Goal: Download file/media

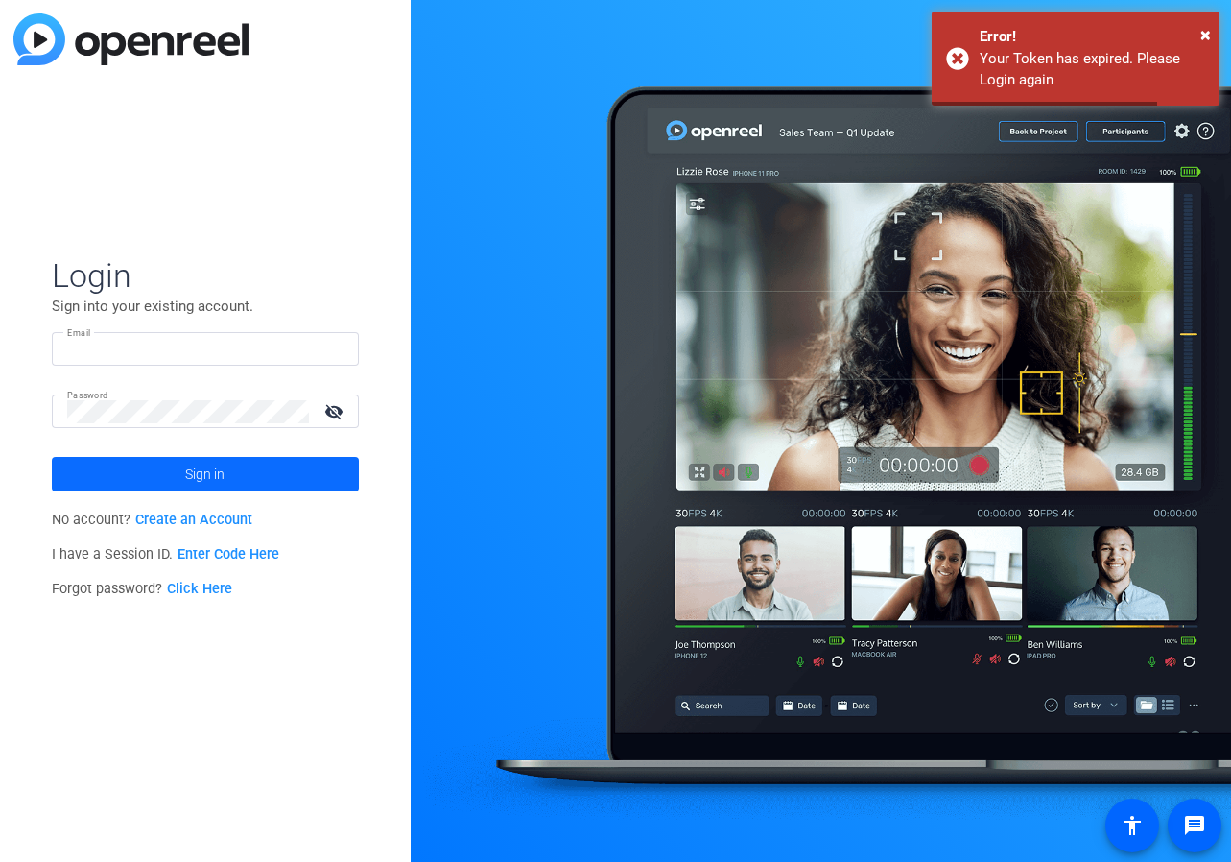
type input "[EMAIL_ADDRESS][PERSON_NAME][DOMAIN_NAME]"
click at [195, 471] on span "Sign in" at bounding box center [204, 474] width 39 height 48
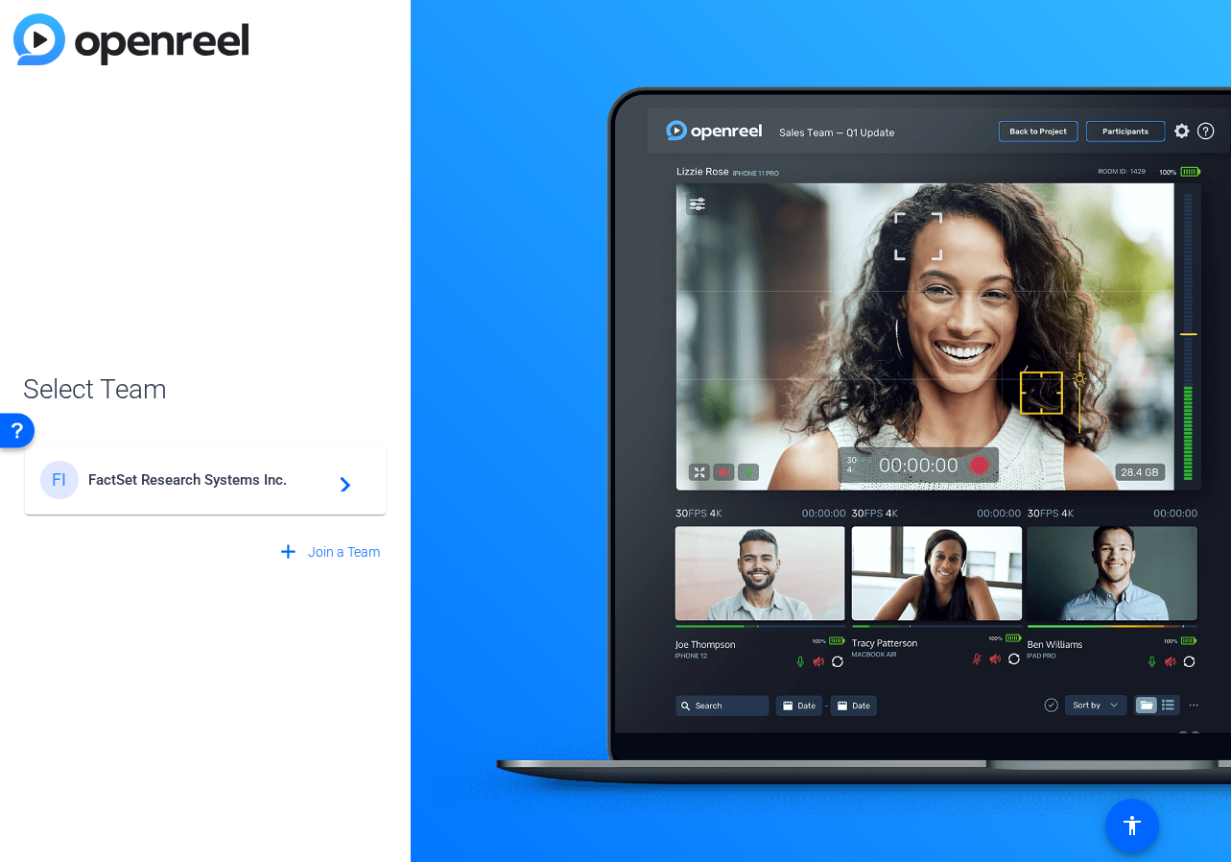
click at [215, 478] on span "FactSet Research Systems Inc." at bounding box center [208, 479] width 240 height 17
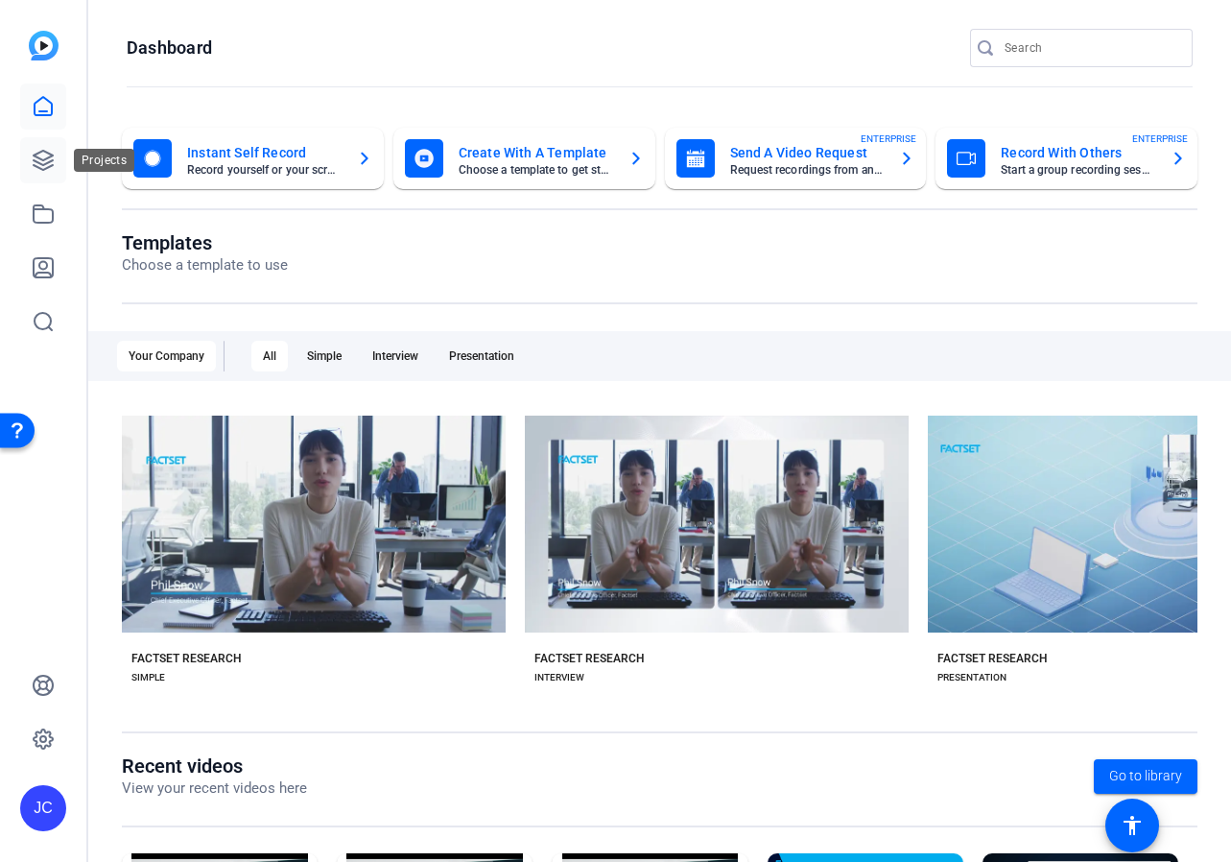
click at [57, 160] on link at bounding box center [43, 160] width 46 height 46
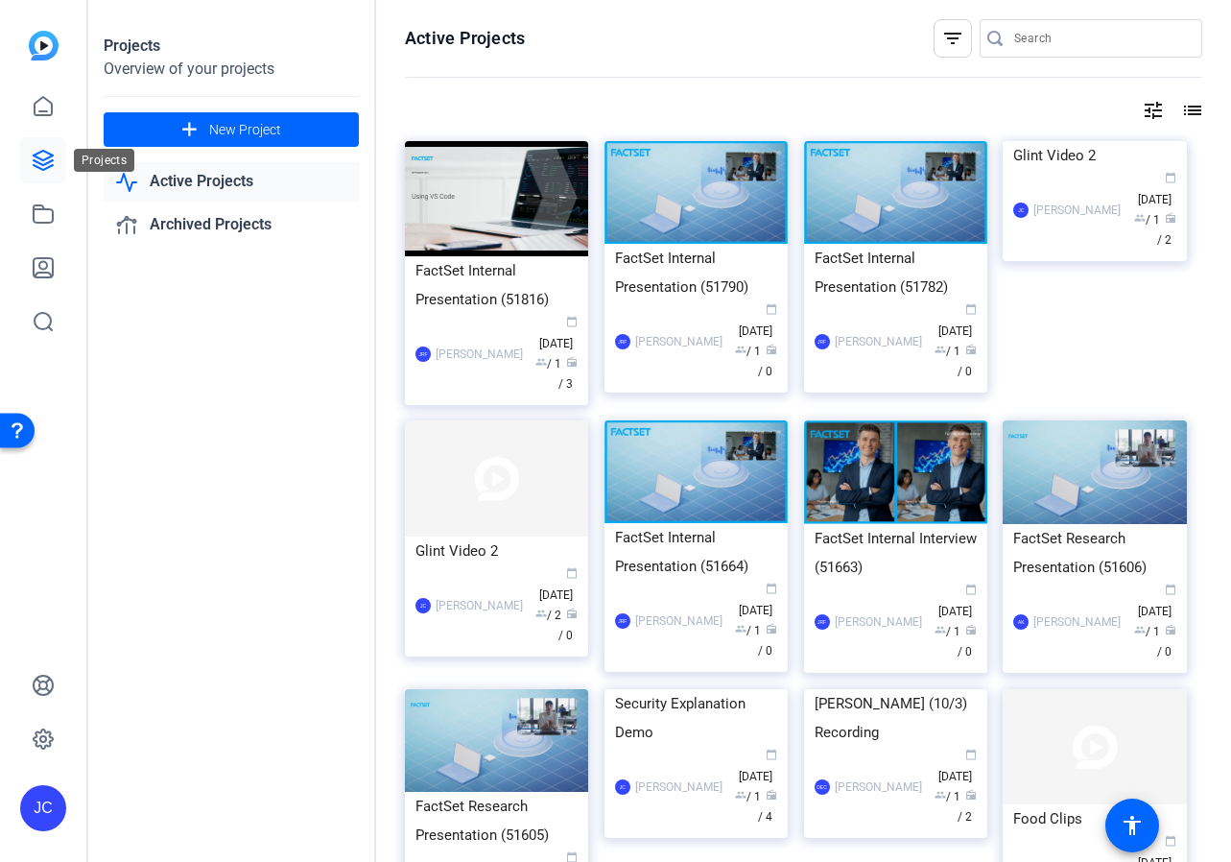
click at [39, 155] on icon at bounding box center [43, 160] width 23 height 23
click at [376, 368] on div "Active Projects filter_list tune list FactSet Internal Presentation (51816) JRF…" at bounding box center [803, 431] width 855 height 862
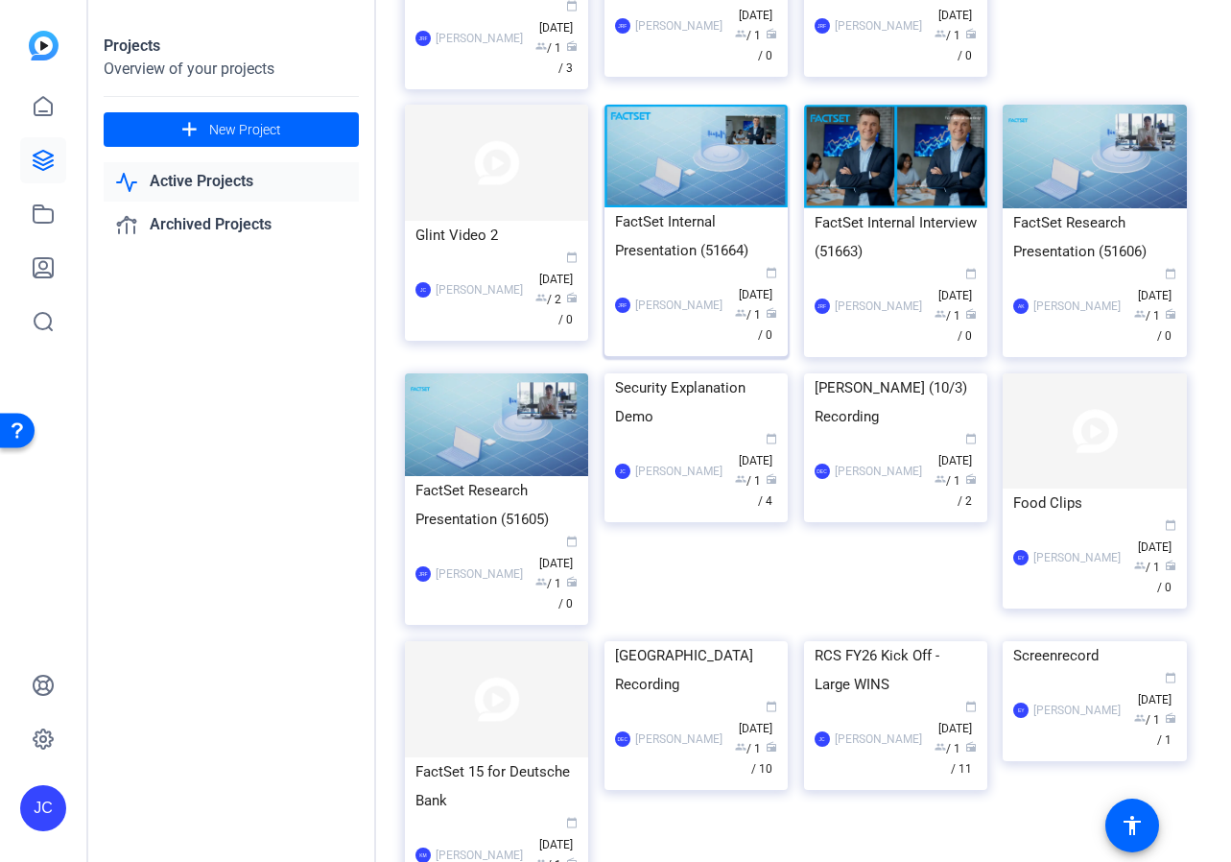
scroll to position [319, 0]
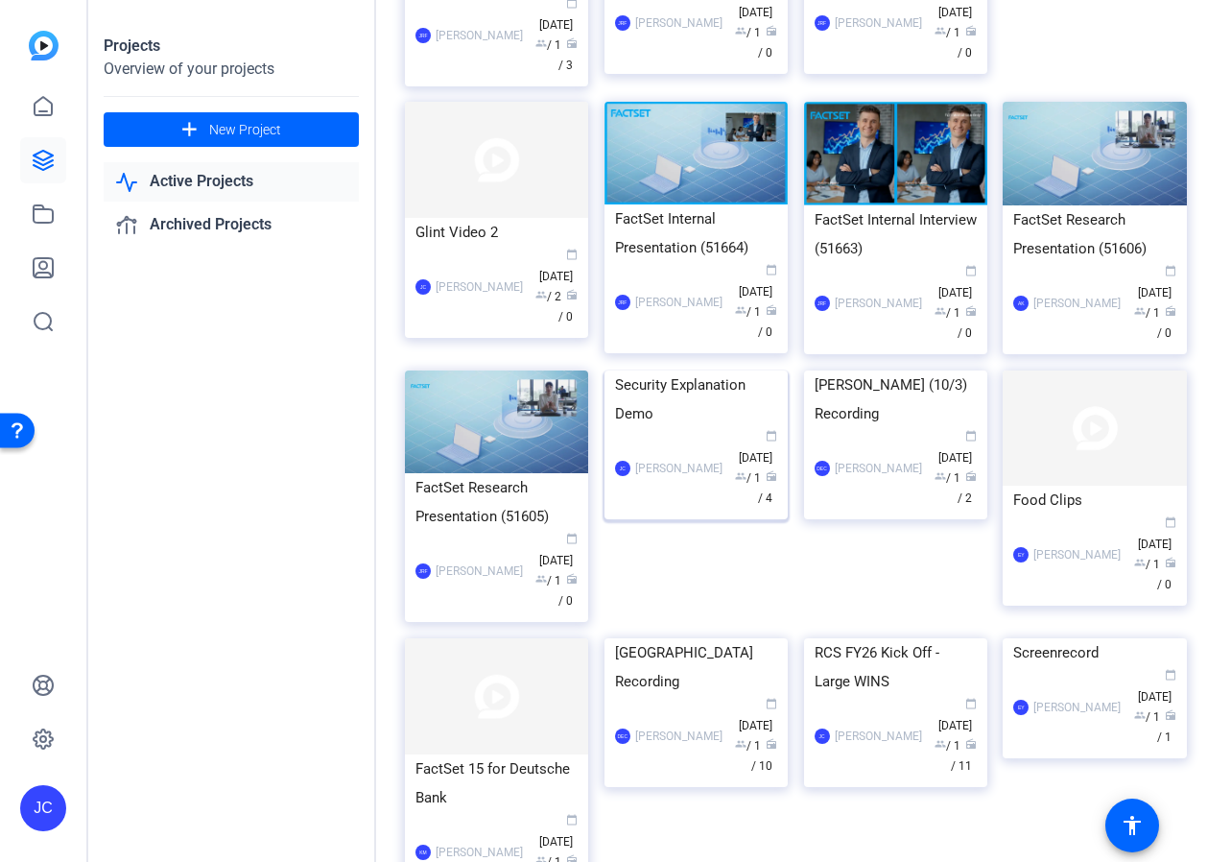
click at [723, 428] on div "Security Explanation Demo" at bounding box center [696, 399] width 162 height 58
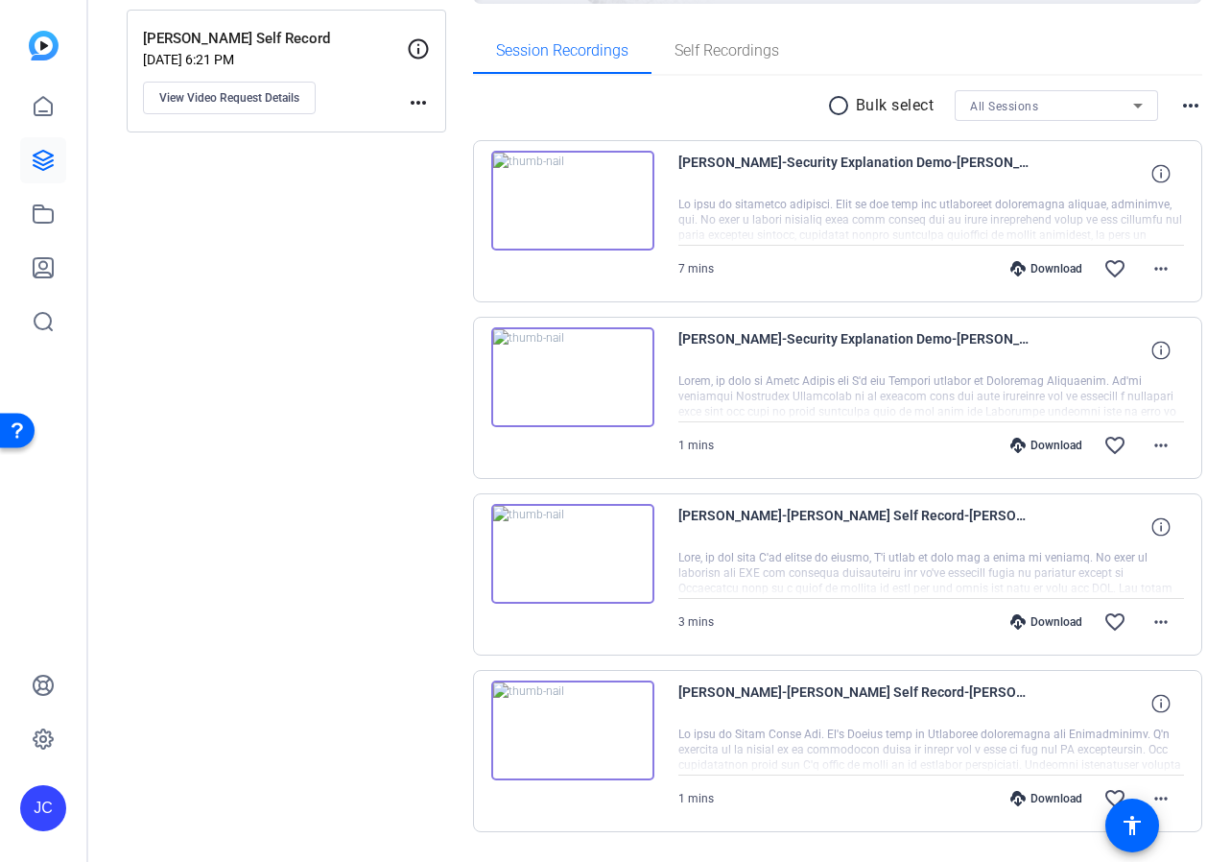
scroll to position [283, 0]
click at [1162, 439] on mat-icon "more_horiz" at bounding box center [1161, 444] width 23 height 23
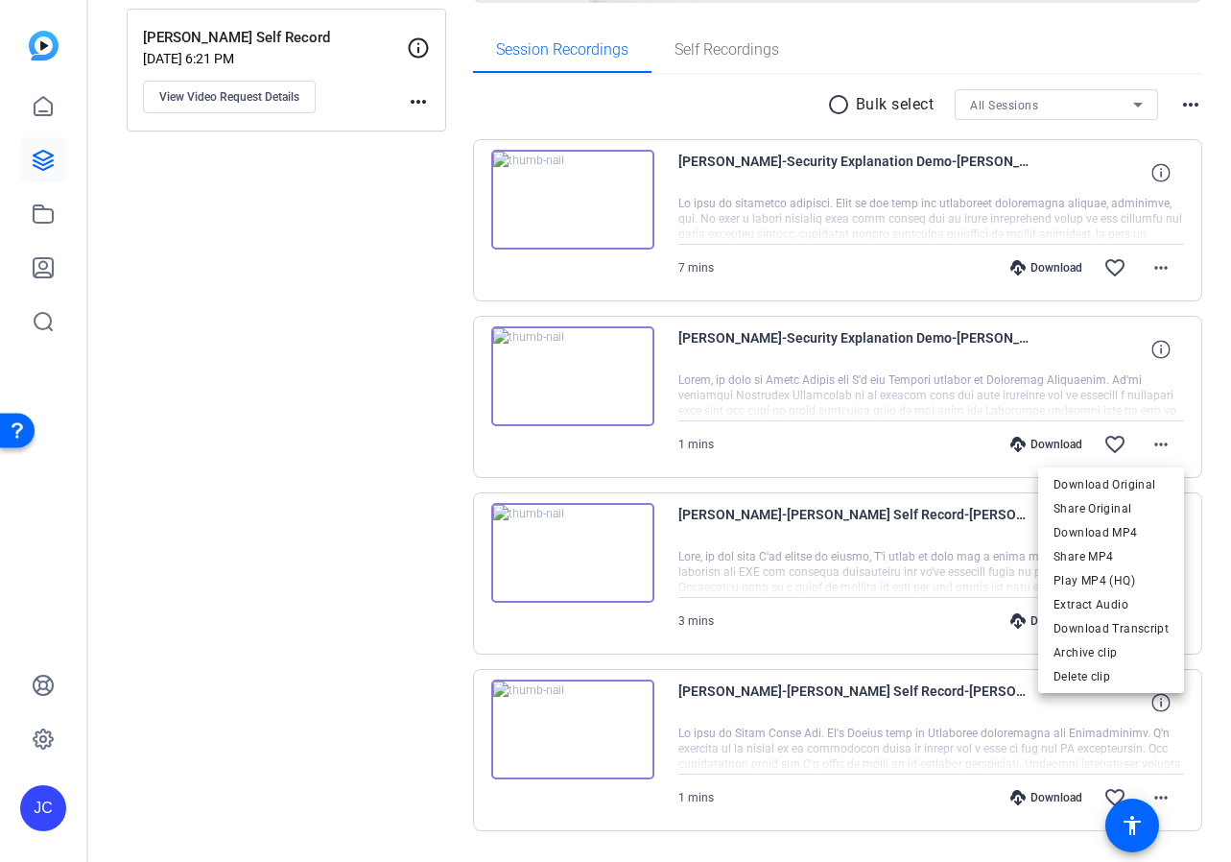
click at [1011, 421] on div at bounding box center [615, 431] width 1231 height 862
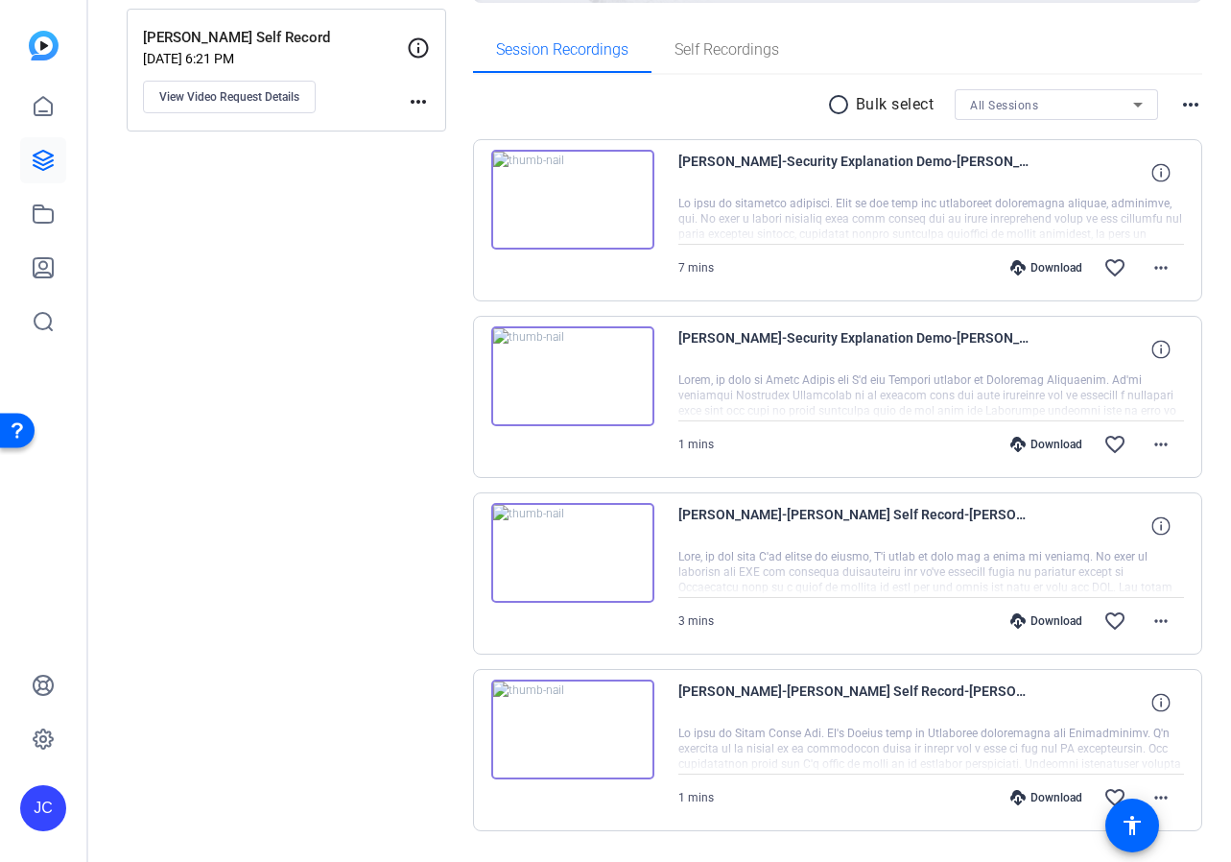
click at [571, 370] on img at bounding box center [572, 376] width 163 height 100
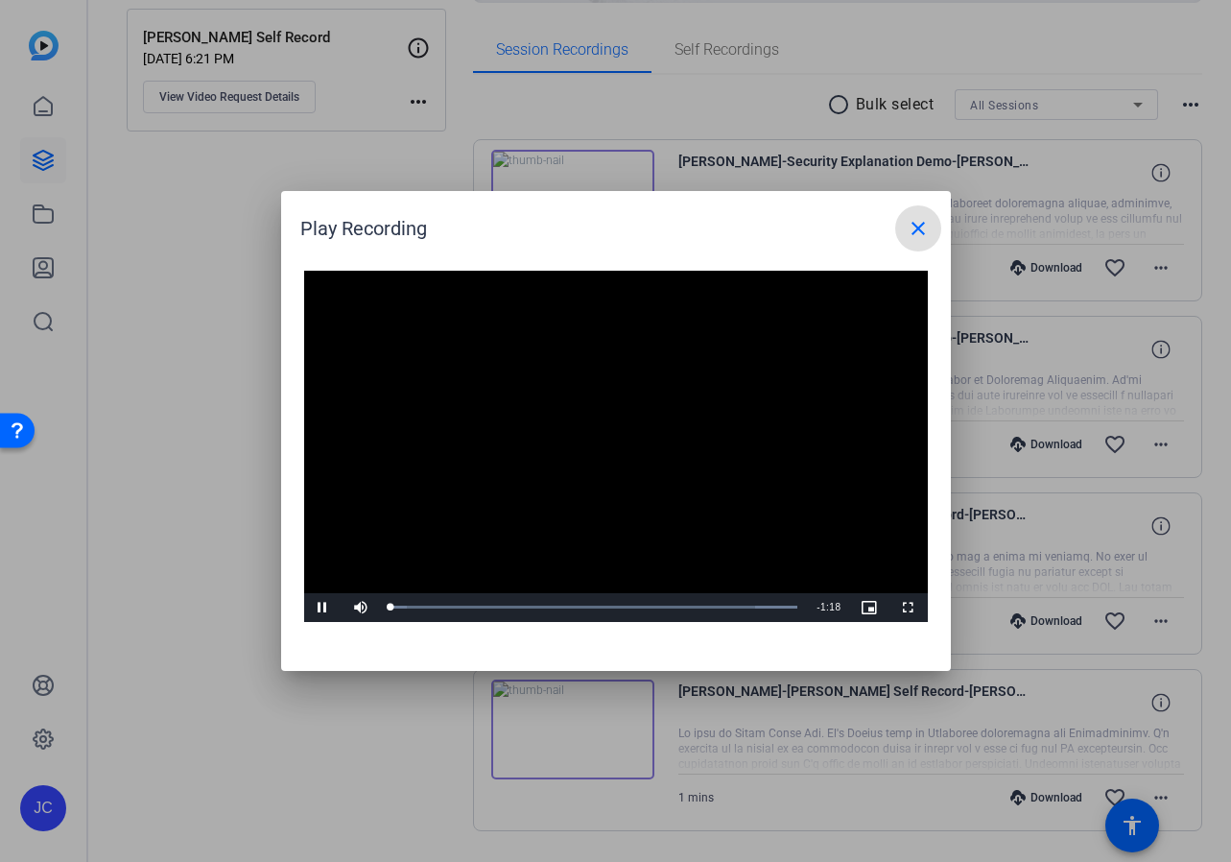
click at [628, 438] on video "Video Player" at bounding box center [616, 446] width 624 height 351
click at [420, 605] on div "Loaded : 100.00% 0:05 0:00" at bounding box center [595, 607] width 408 height 5
click at [327, 608] on span "Video Player" at bounding box center [323, 608] width 38 height 0
click at [531, 602] on div "Loaded : 100.00% 0:26 0:07" at bounding box center [594, 607] width 427 height 29
click at [671, 598] on div "Loaded : 100.00% 0:54 0:54" at bounding box center [594, 607] width 427 height 29
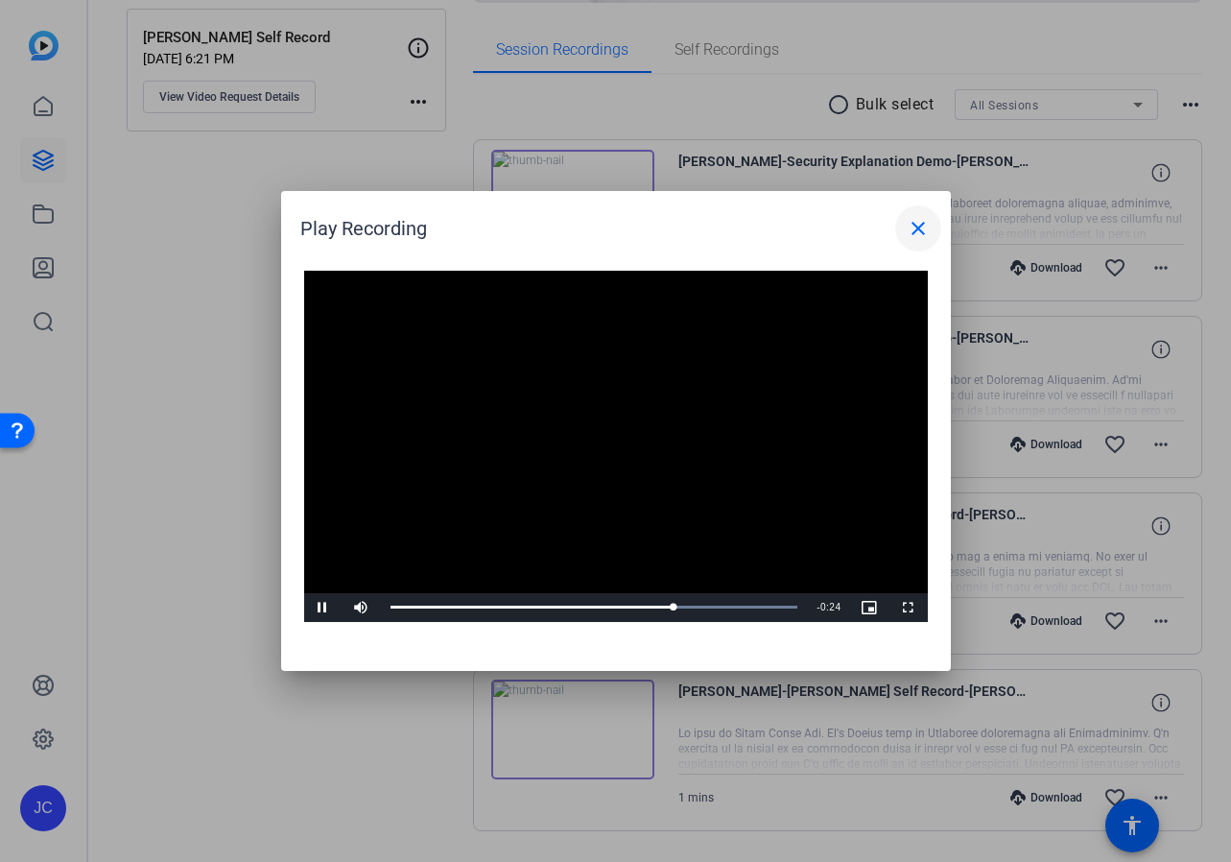
click at [919, 222] on mat-icon "close" at bounding box center [918, 228] width 23 height 23
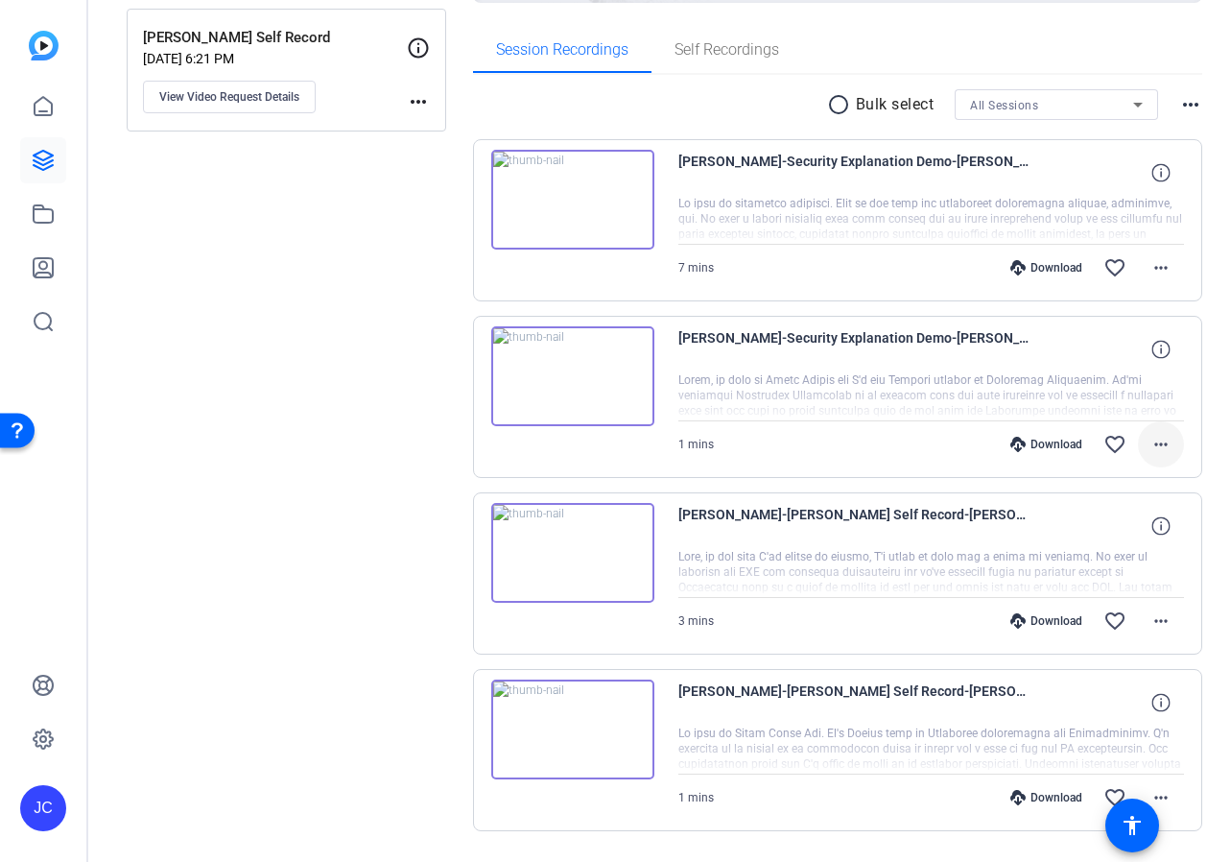
click at [1167, 444] on mat-icon "more_horiz" at bounding box center [1161, 444] width 23 height 23
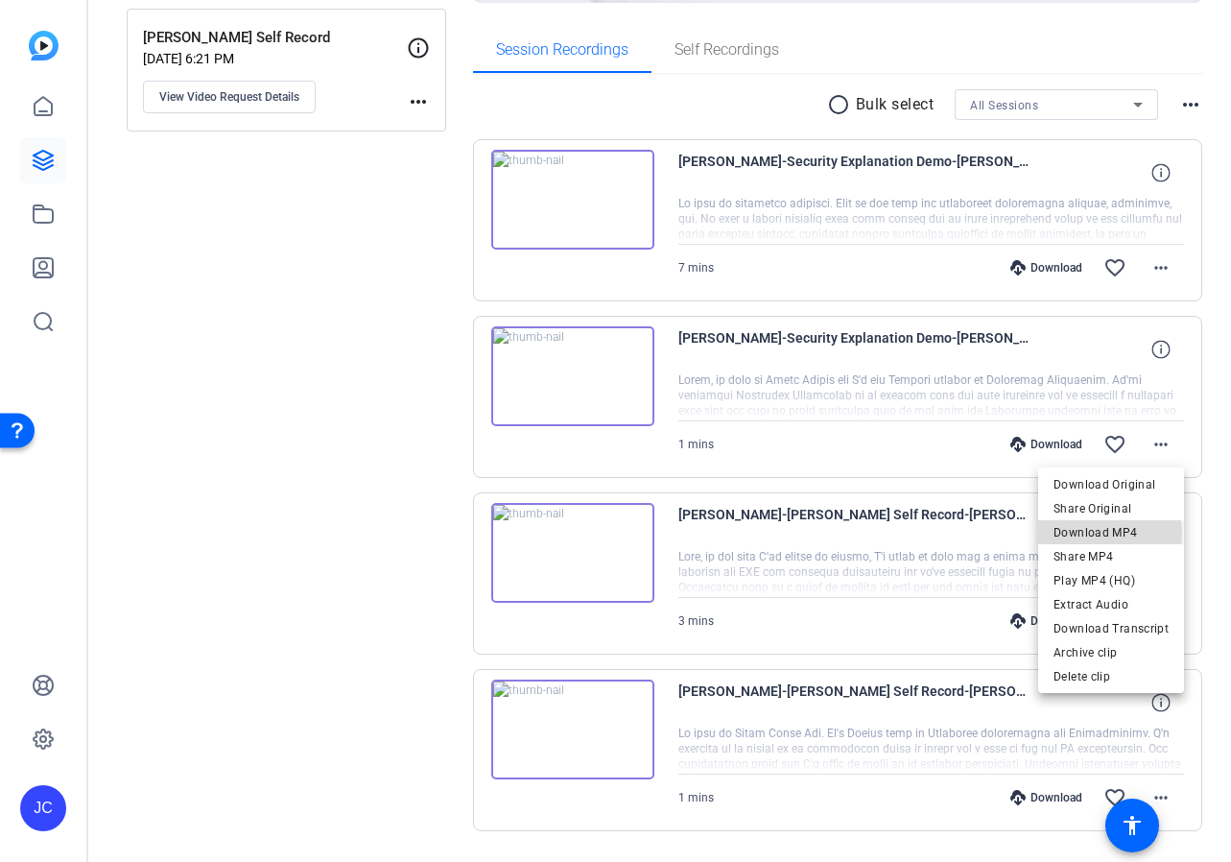
click at [1101, 534] on span "Download MP4" at bounding box center [1111, 532] width 115 height 23
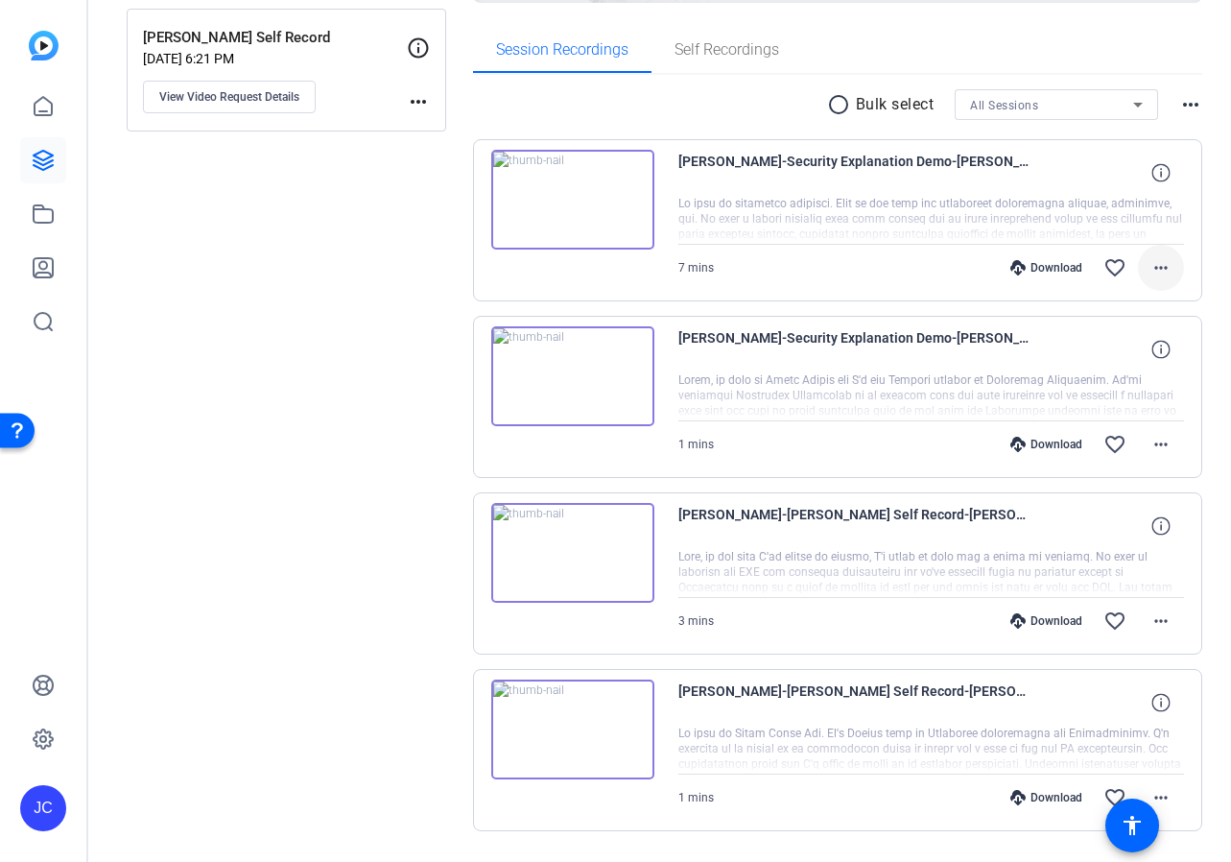
click at [1156, 257] on mat-icon "more_horiz" at bounding box center [1161, 267] width 23 height 23
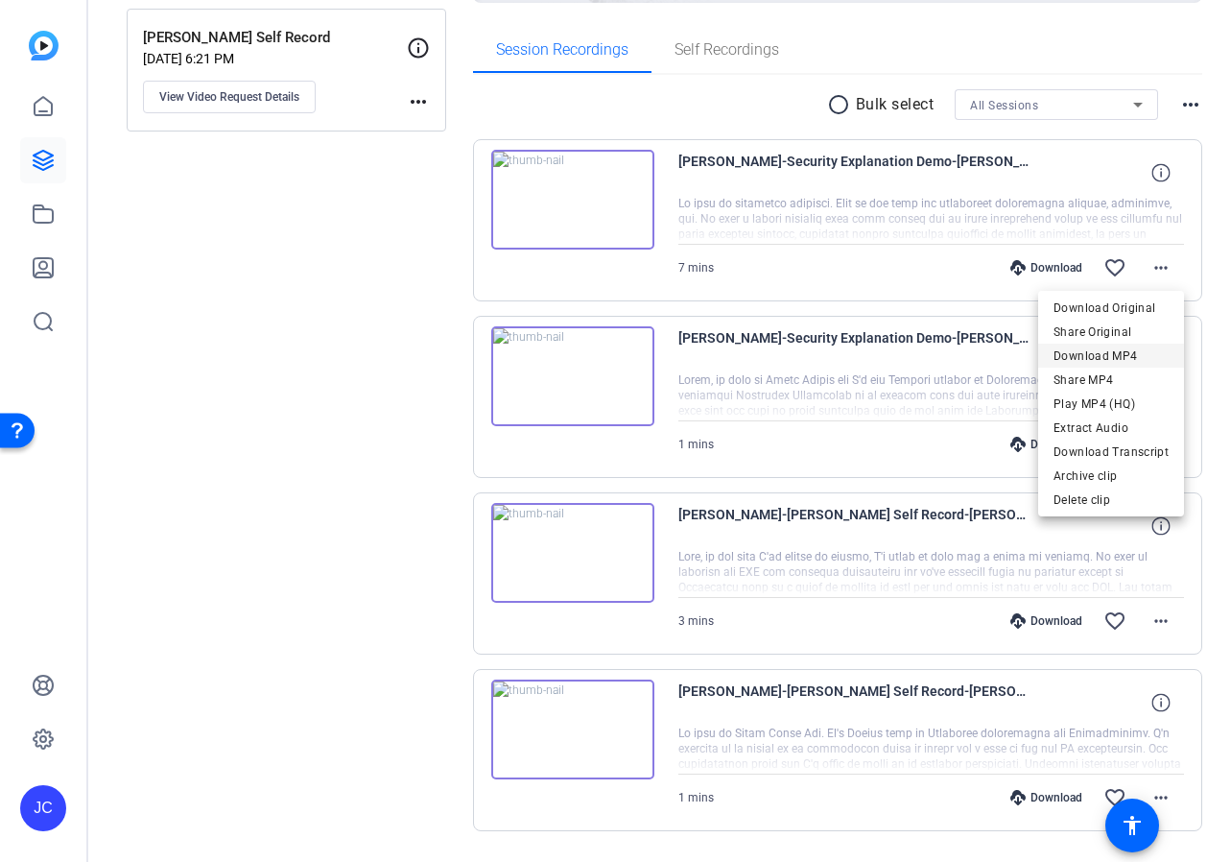
click at [1100, 353] on span "Download MP4" at bounding box center [1111, 356] width 115 height 23
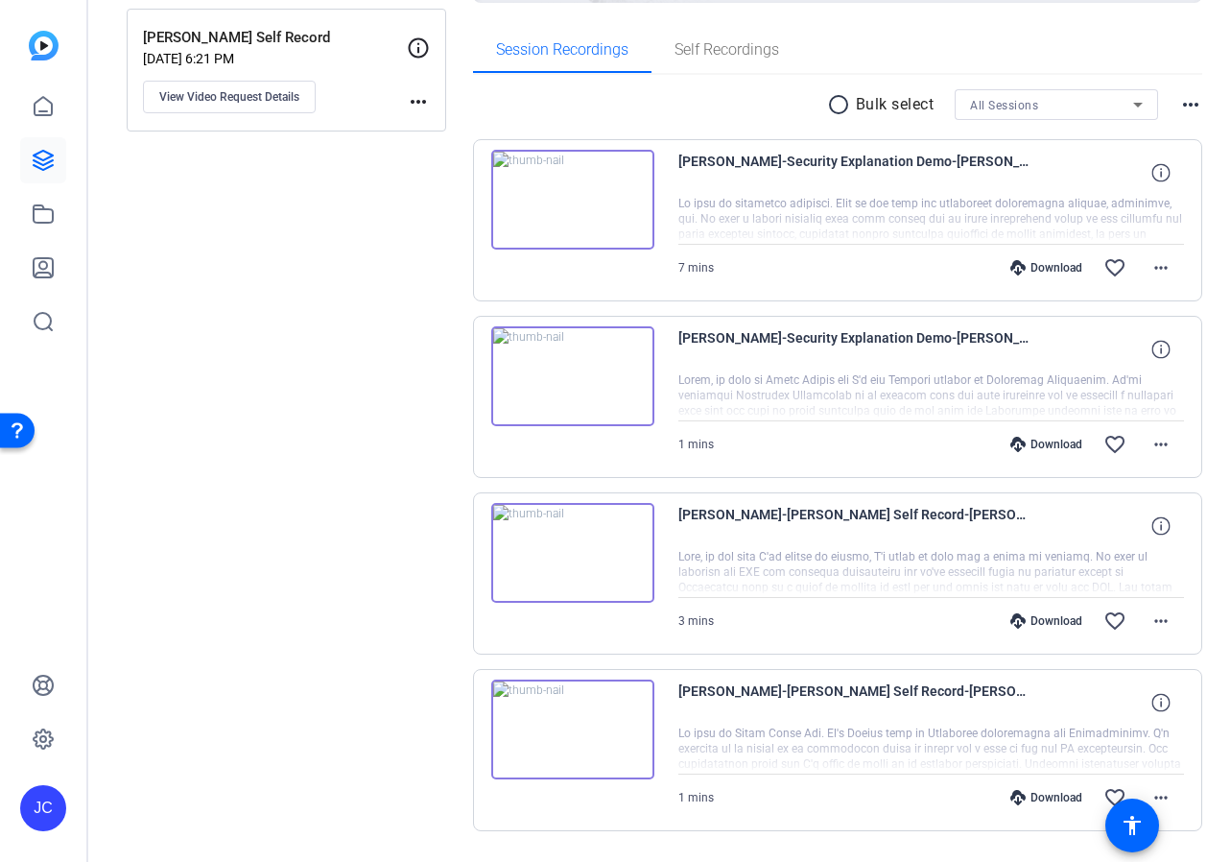
click at [577, 364] on img at bounding box center [572, 376] width 163 height 100
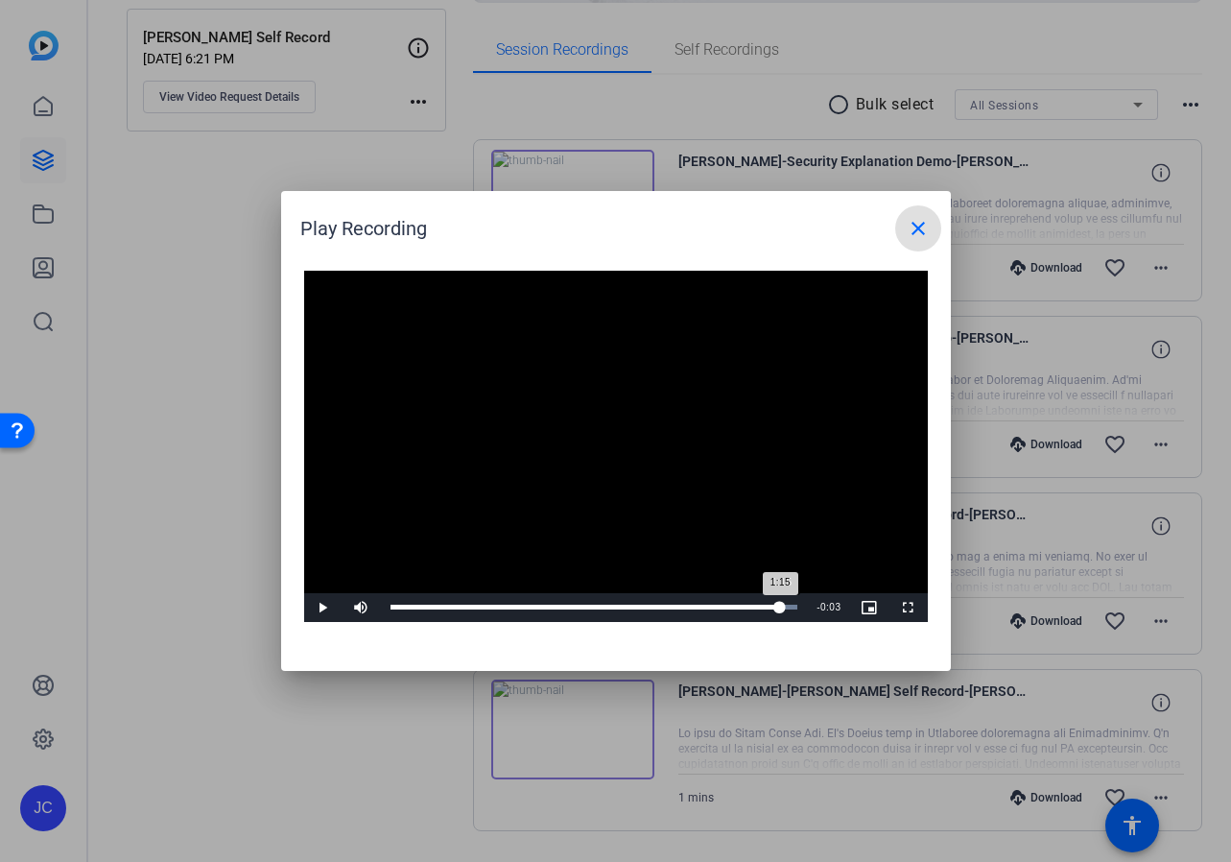
click at [780, 603] on div "Loaded : 100.00% 1:15 1:15" at bounding box center [594, 607] width 427 height 29
click at [916, 214] on span at bounding box center [918, 228] width 46 height 46
